Goal: Task Accomplishment & Management: Complete application form

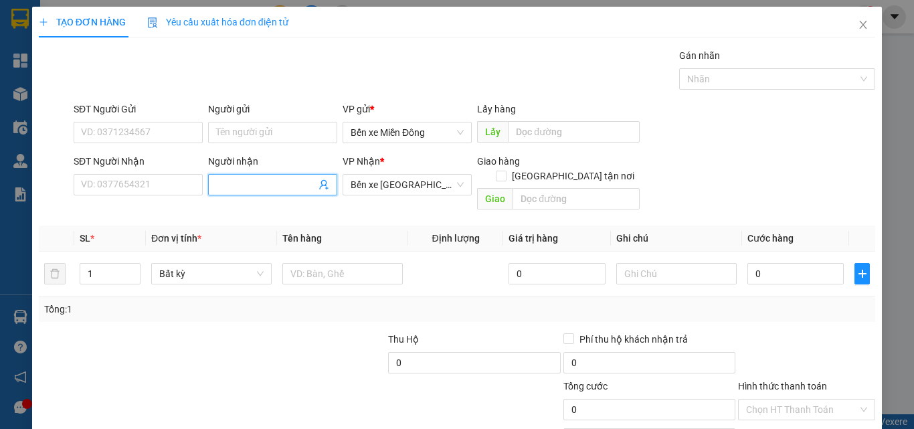
click at [235, 185] on input "Người nhận" at bounding box center [266, 184] width 100 height 15
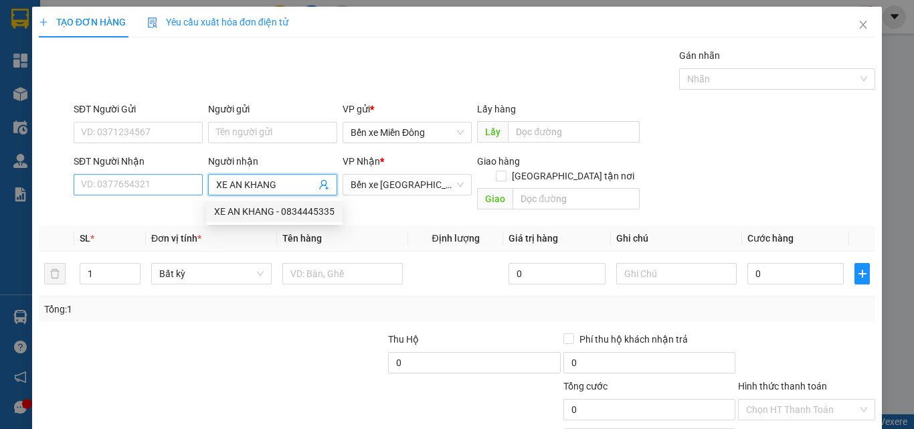
type input "XE AN KHANG"
click at [186, 187] on input "SĐT Người Nhận" at bounding box center [138, 184] width 129 height 21
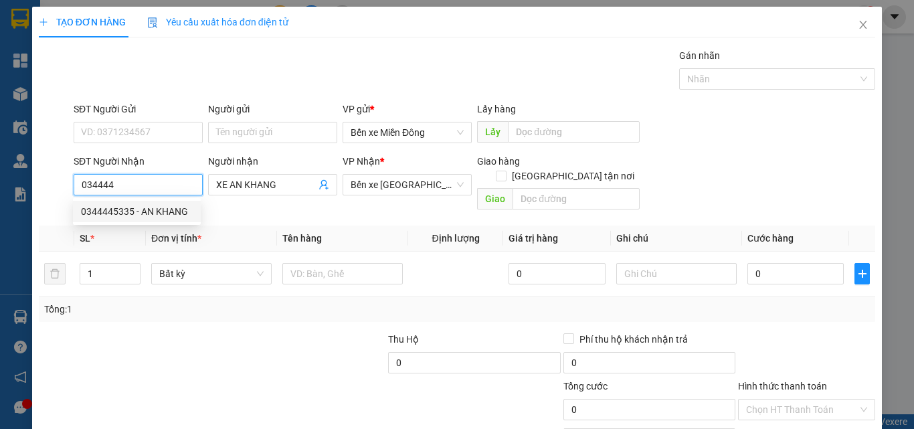
click at [191, 208] on div "0344445335 - AN KHANG" at bounding box center [137, 211] width 112 height 15
type input "0344445335"
type input "AN KHANG"
type input "50.000"
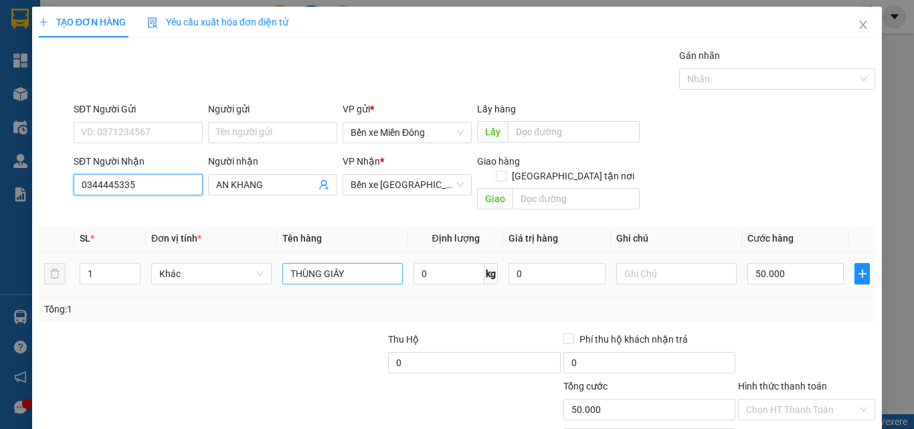
type input "0344445335"
click at [362, 263] on input "THÙNG GIẤY" at bounding box center [343, 273] width 121 height 21
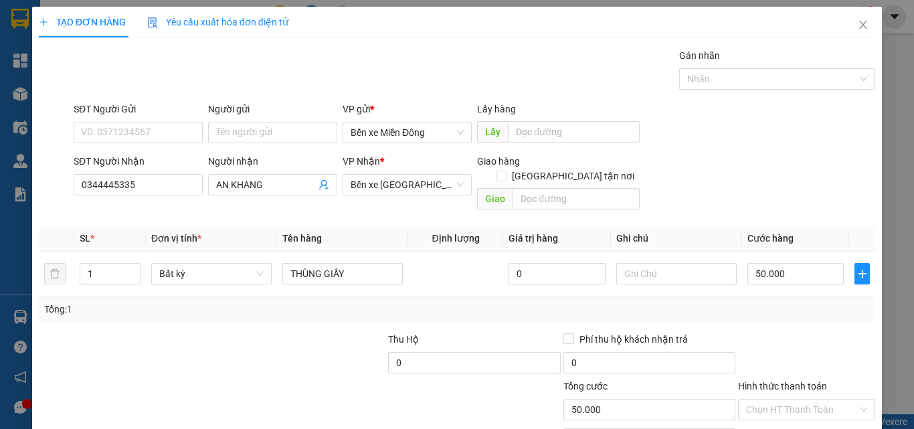
click at [212, 332] on div at bounding box center [299, 355] width 175 height 47
click at [843, 332] on div at bounding box center [807, 355] width 140 height 47
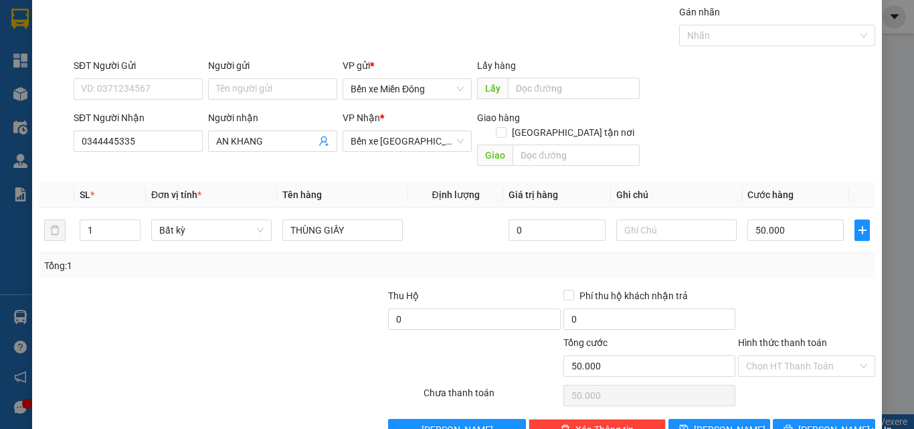
scroll to position [66, 0]
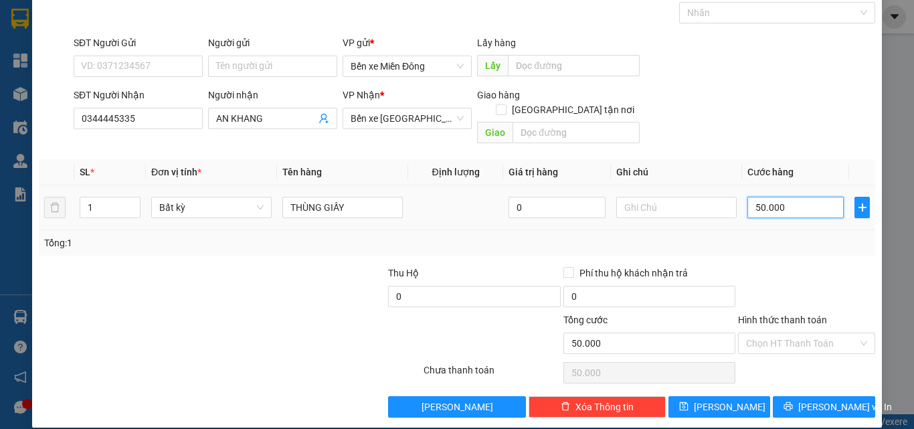
click at [797, 199] on input "50.000" at bounding box center [796, 207] width 96 height 21
click at [815, 240] on div "Tổng: 1" at bounding box center [457, 242] width 837 height 25
click at [830, 197] on input "50.000" at bounding box center [796, 207] width 96 height 21
type input "6"
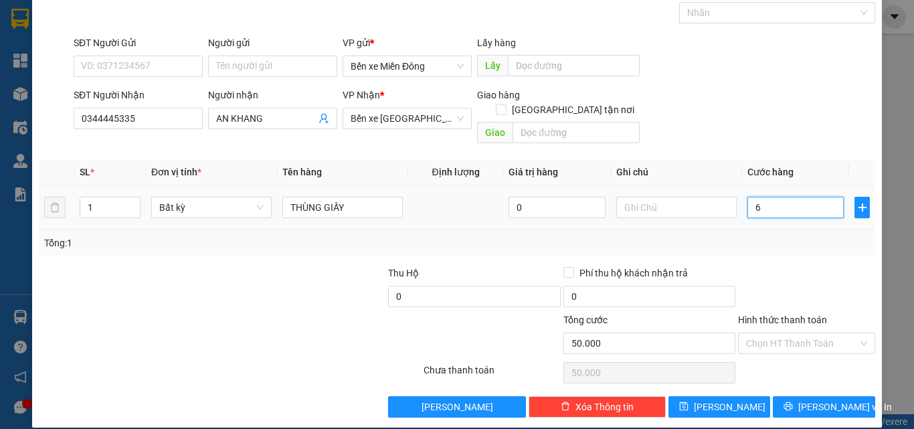
type input "6"
type input "60"
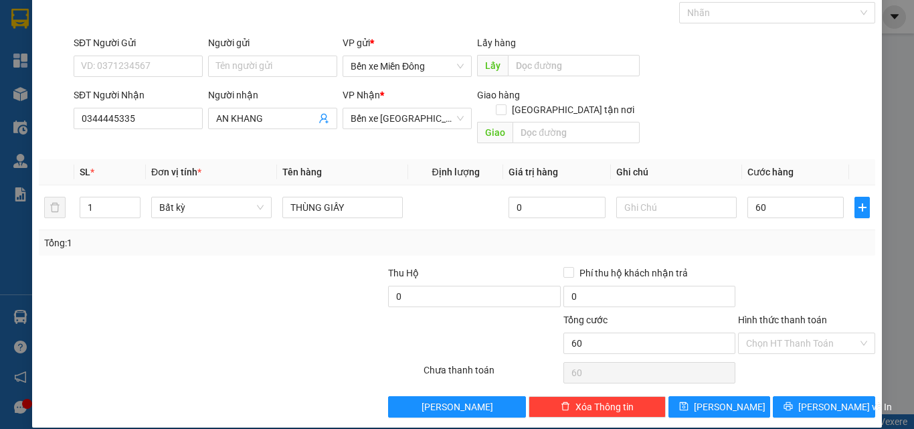
click at [785, 266] on div at bounding box center [807, 289] width 140 height 47
type input "60.000"
click at [842, 333] on input "Hình thức thanh toán" at bounding box center [802, 343] width 112 height 20
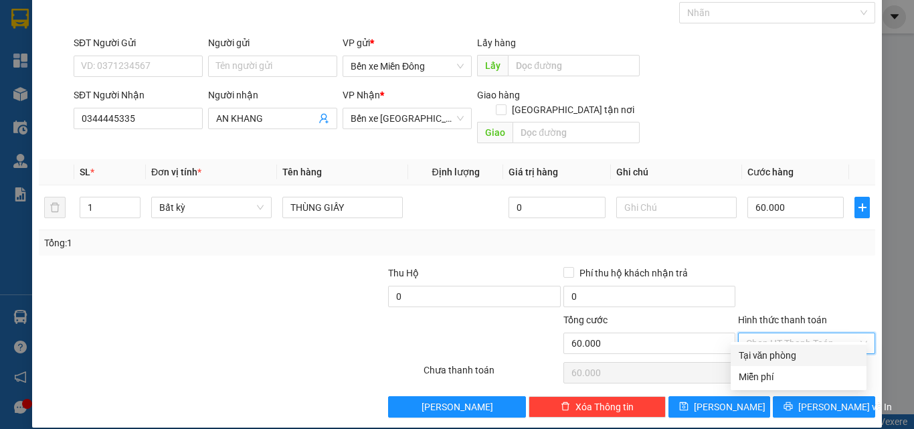
click at [837, 346] on div "Tại văn phòng" at bounding box center [799, 355] width 136 height 21
type input "0"
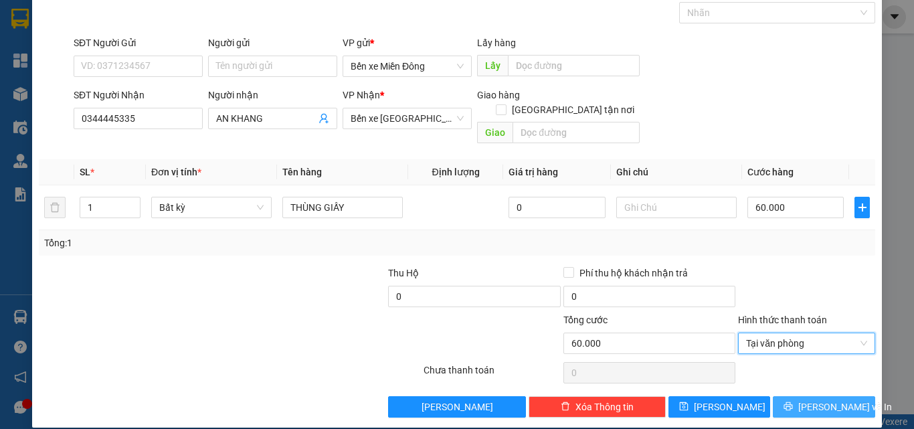
click at [825, 400] on span "[PERSON_NAME] và In" at bounding box center [846, 407] width 94 height 15
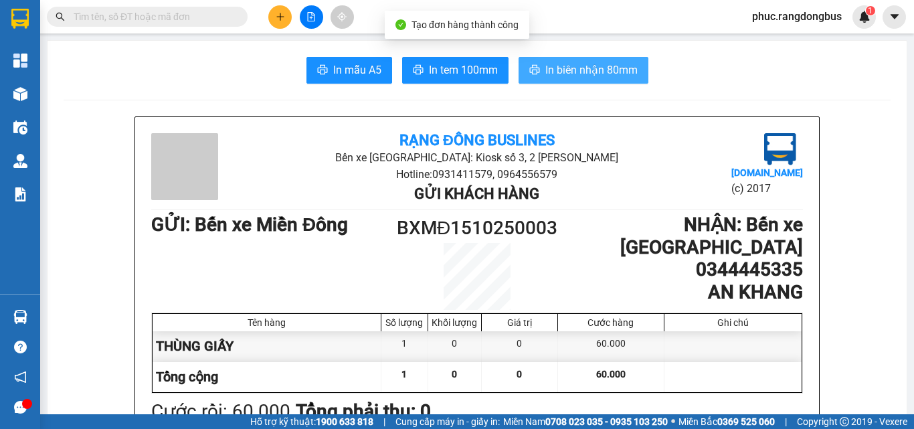
click at [586, 61] on button "In biên nhận 80mm" at bounding box center [584, 70] width 130 height 27
